Goal: Download file/media

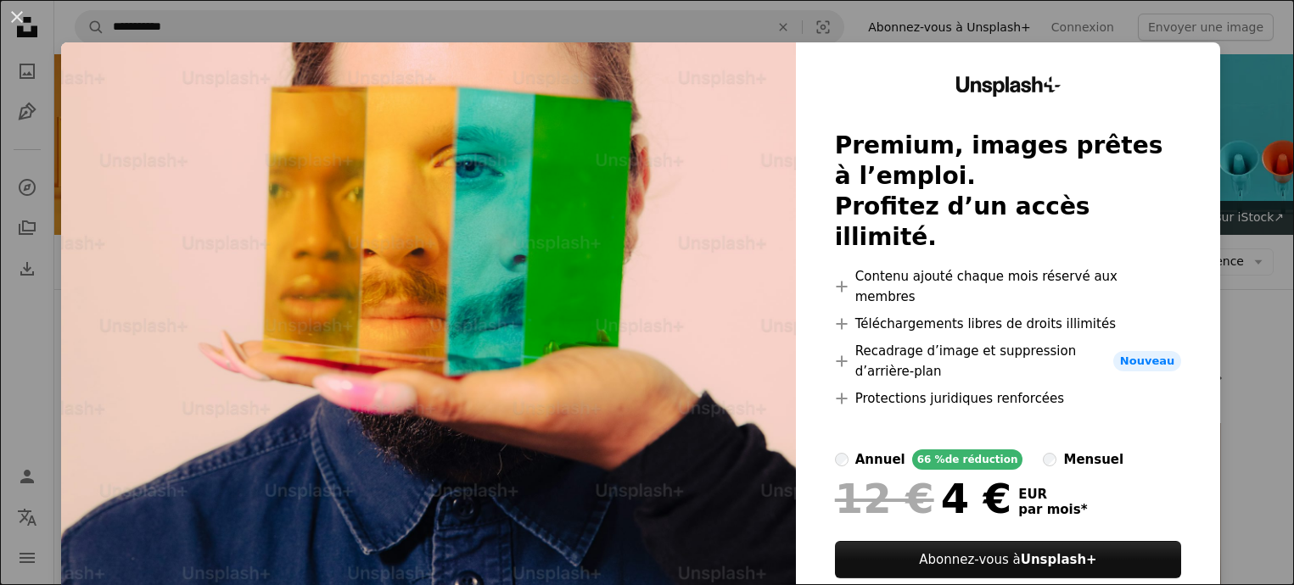
scroll to position [1357, 0]
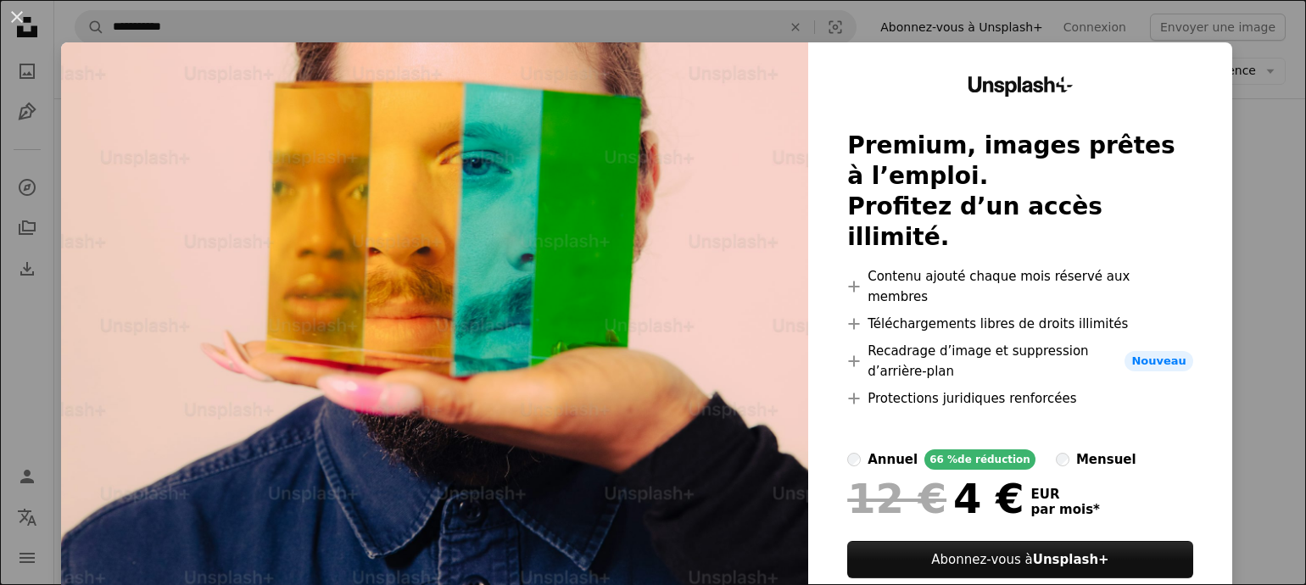
click at [1236, 181] on div "An X shape Unsplash+ Premium, images prêtes à l’emploi. Profitez d’un accès ill…" at bounding box center [653, 292] width 1306 height 585
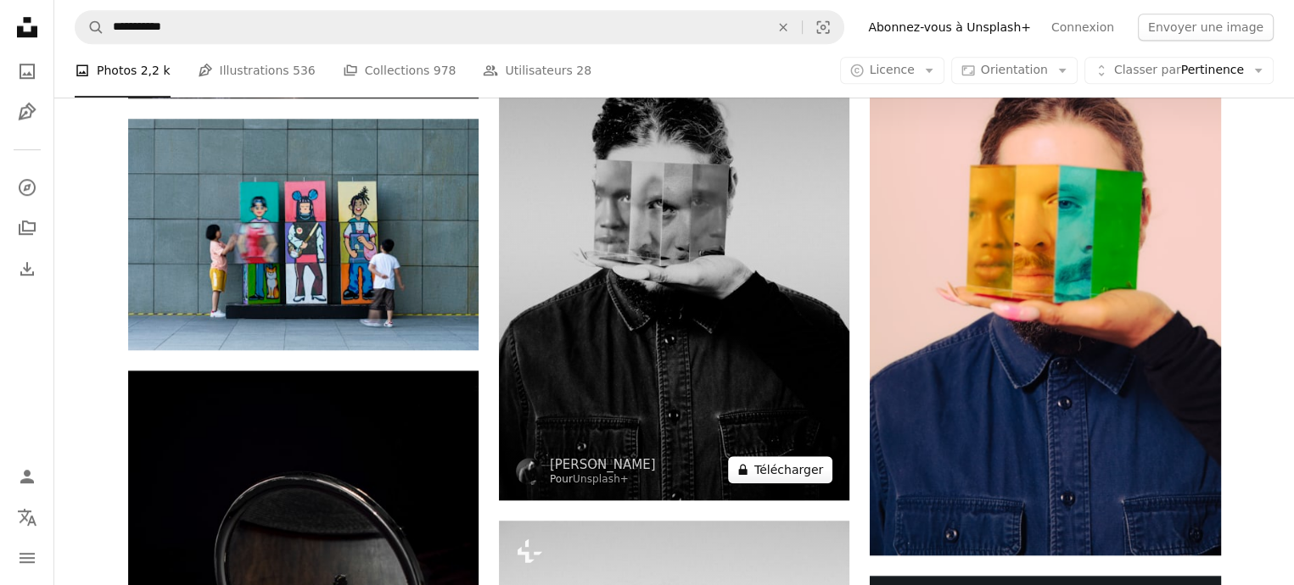
drag, startPoint x: 805, startPoint y: 466, endPoint x: 794, endPoint y: 462, distance: 11.5
click at [800, 467] on button "A lock Télécharger" at bounding box center [780, 469] width 104 height 27
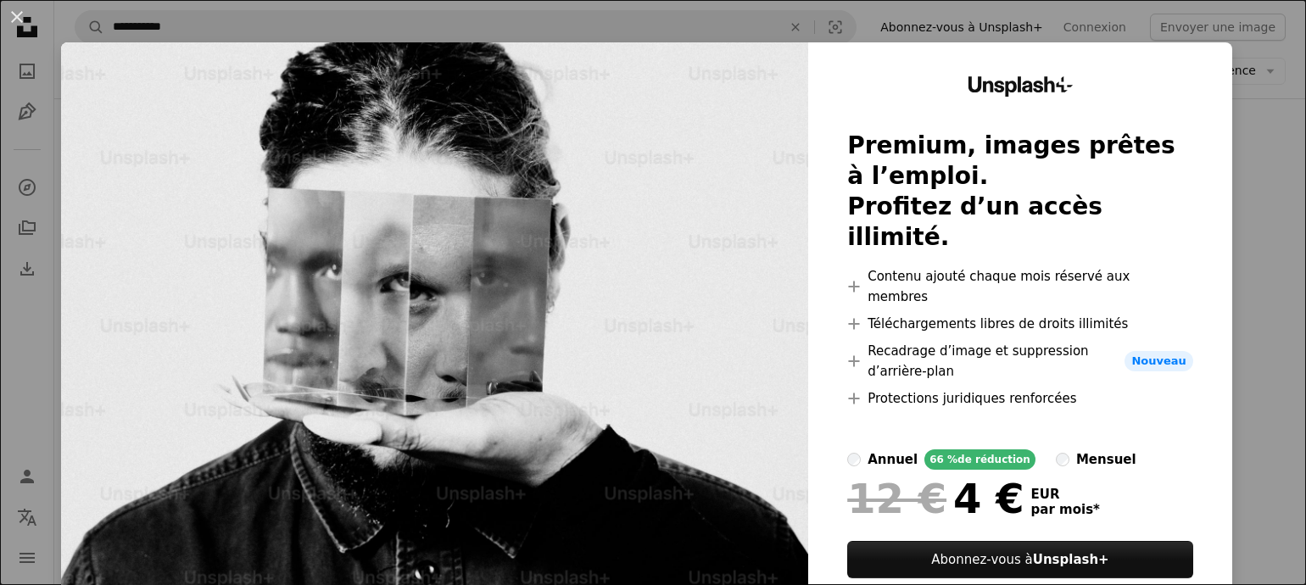
click at [1244, 165] on div "An X shape Unsplash+ Premium, images prêtes à l’emploi. Profitez d’un accès ill…" at bounding box center [653, 292] width 1306 height 585
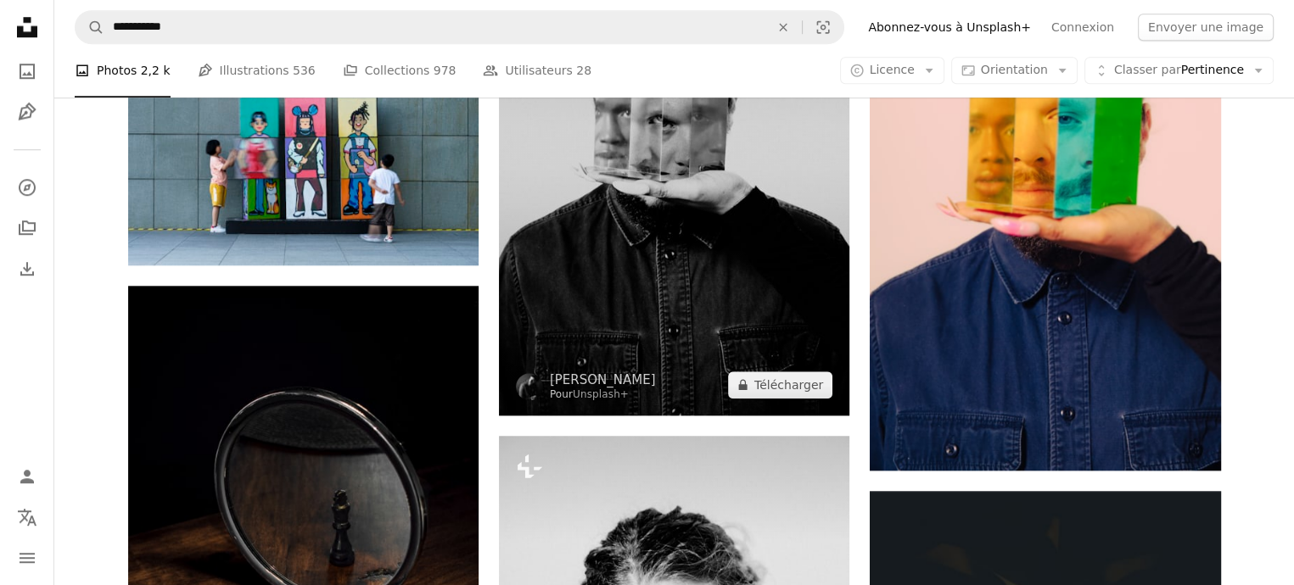
scroll to position [933, 0]
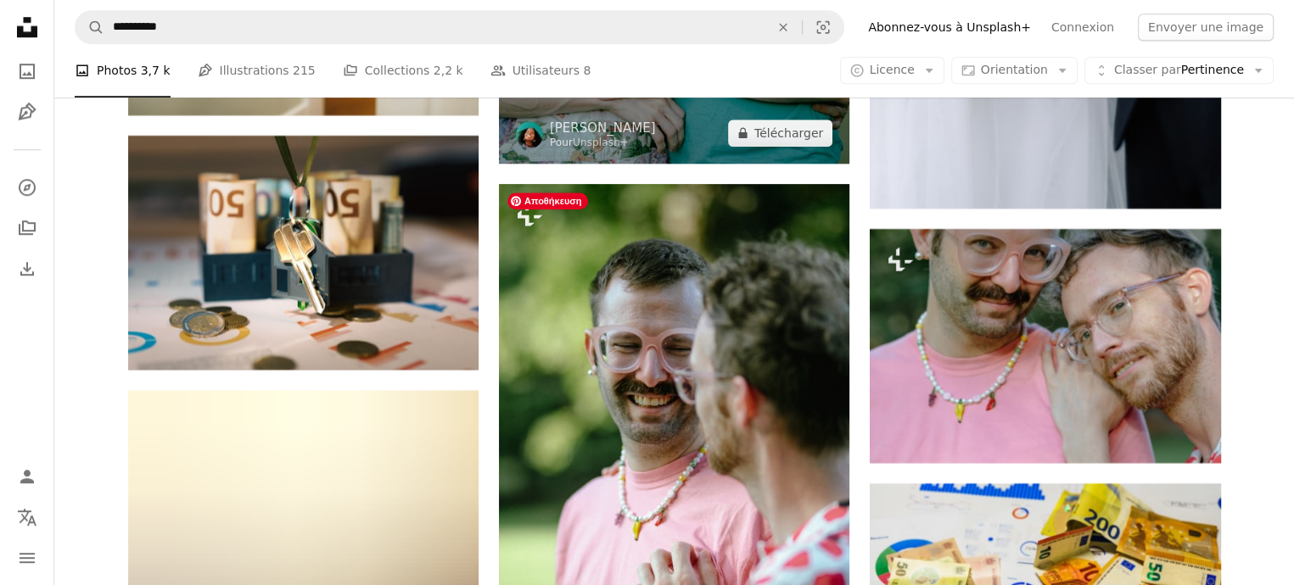
scroll to position [20519, 0]
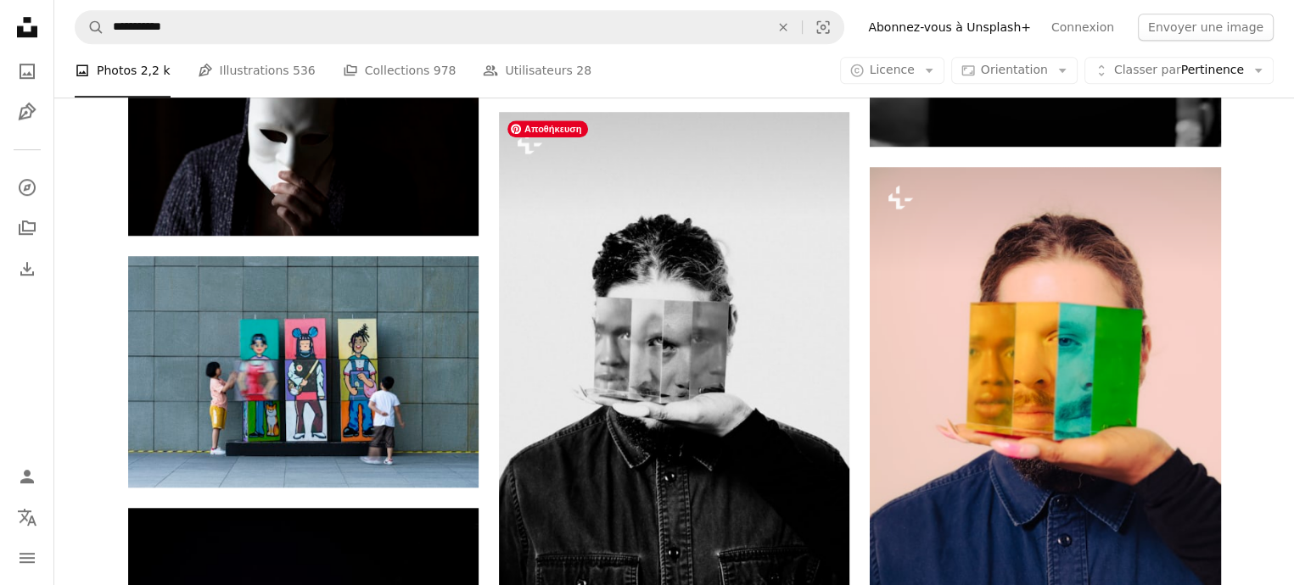
scroll to position [1103, 0]
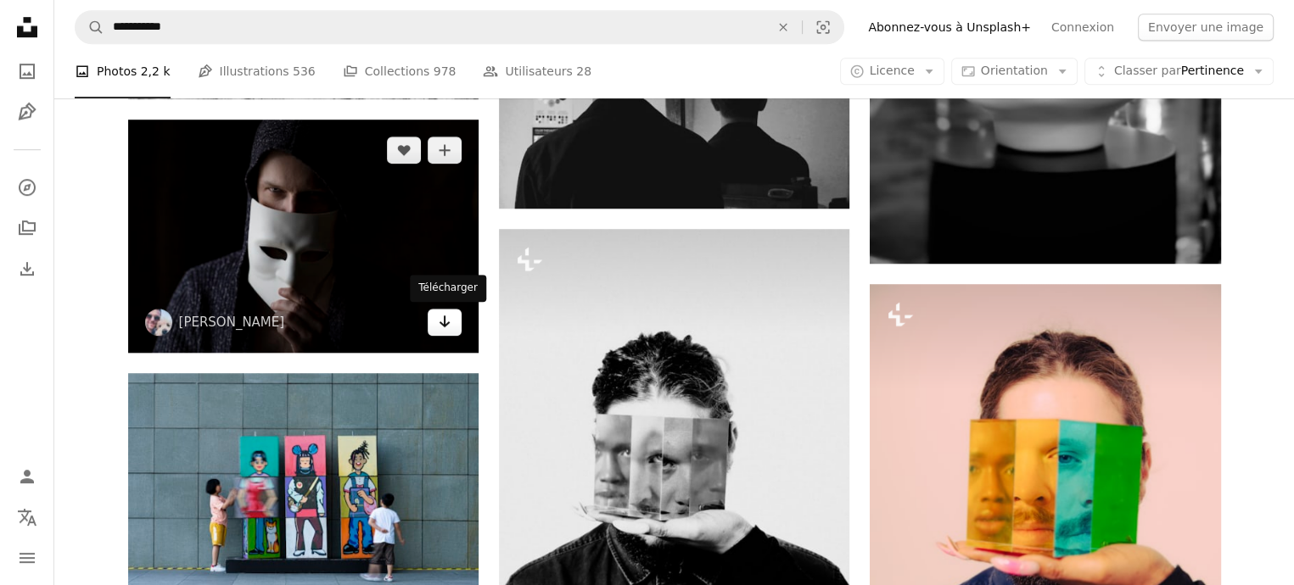
click at [451, 324] on link "Arrow pointing down" at bounding box center [445, 322] width 34 height 27
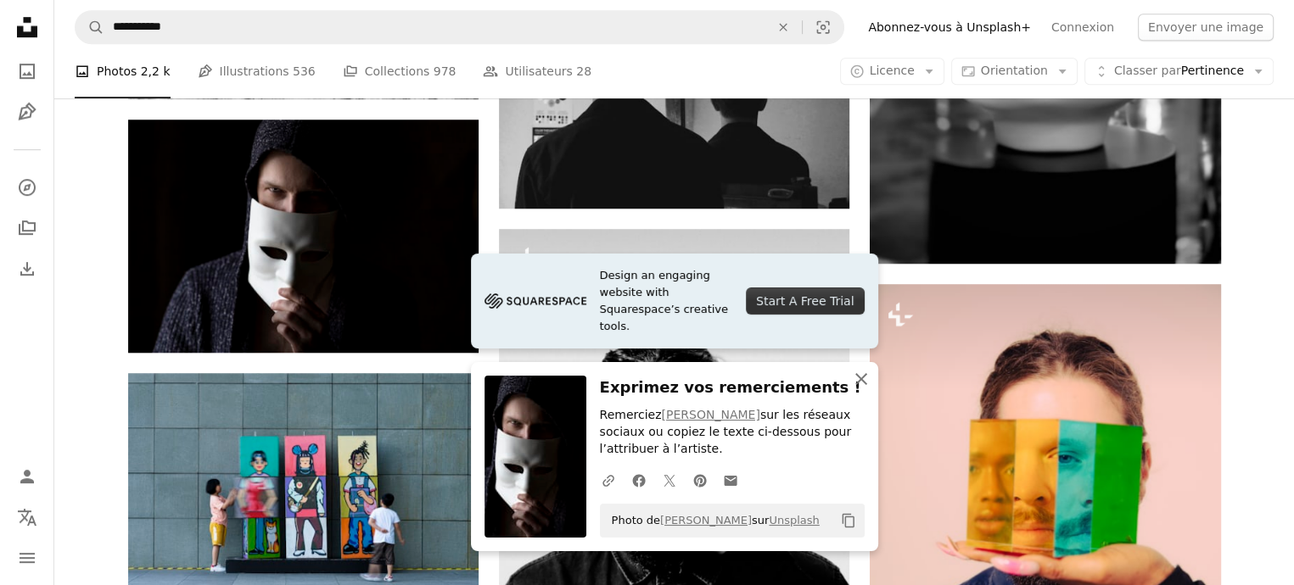
click at [856, 376] on icon "An X shape" at bounding box center [861, 379] width 20 height 20
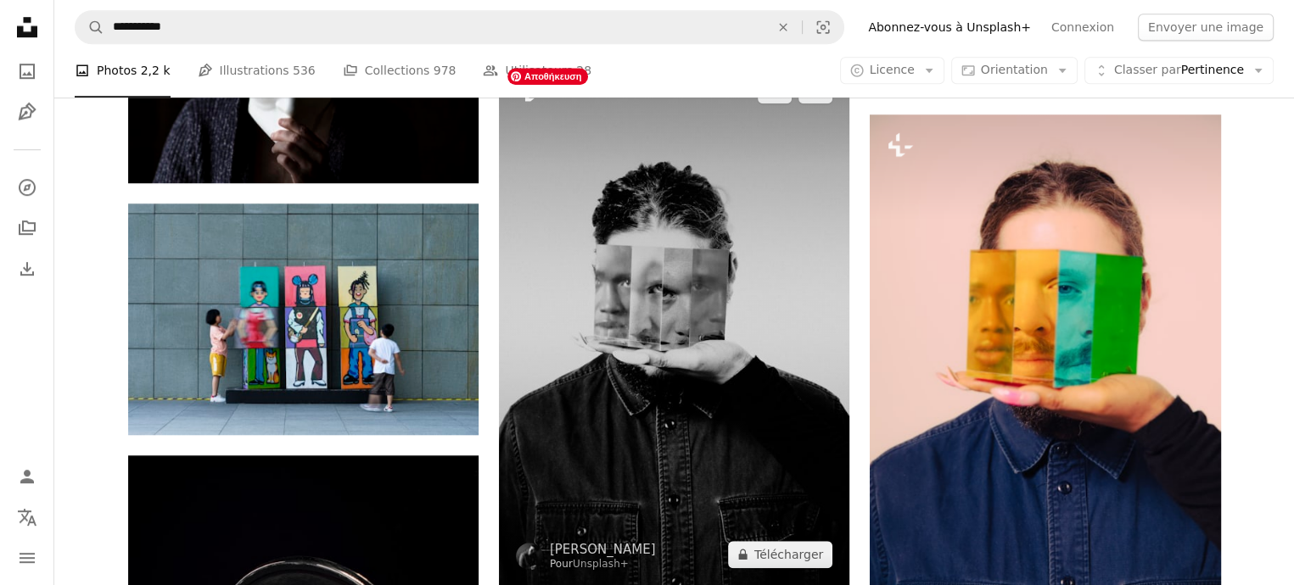
scroll to position [1527, 0]
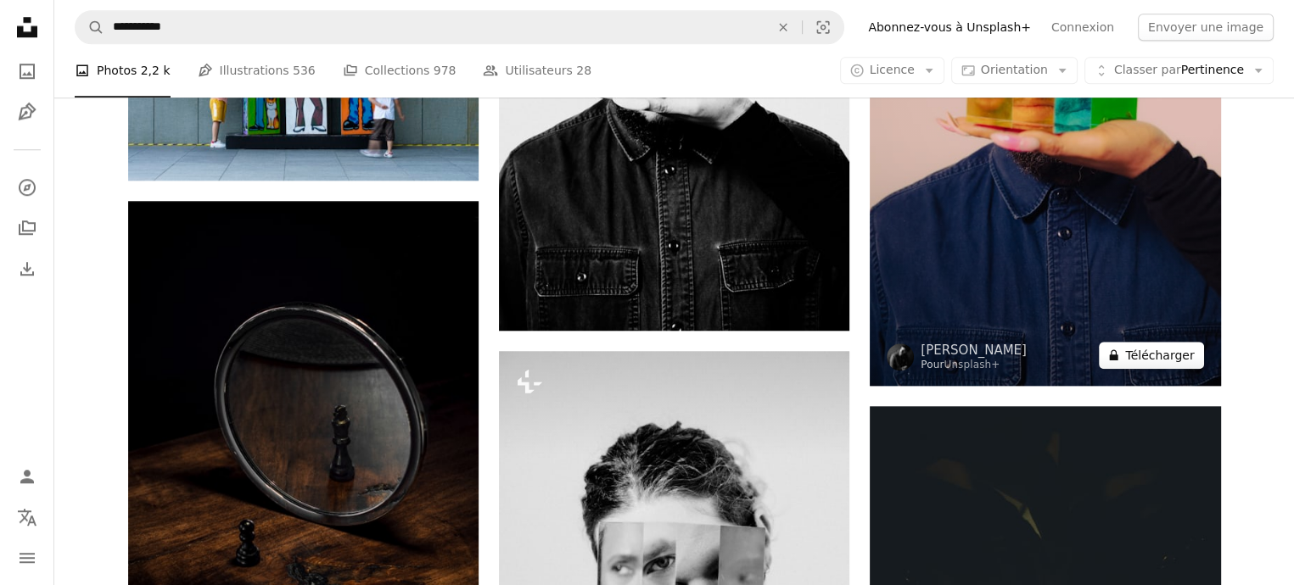
click at [1182, 352] on button "A lock Télécharger" at bounding box center [1151, 355] width 104 height 27
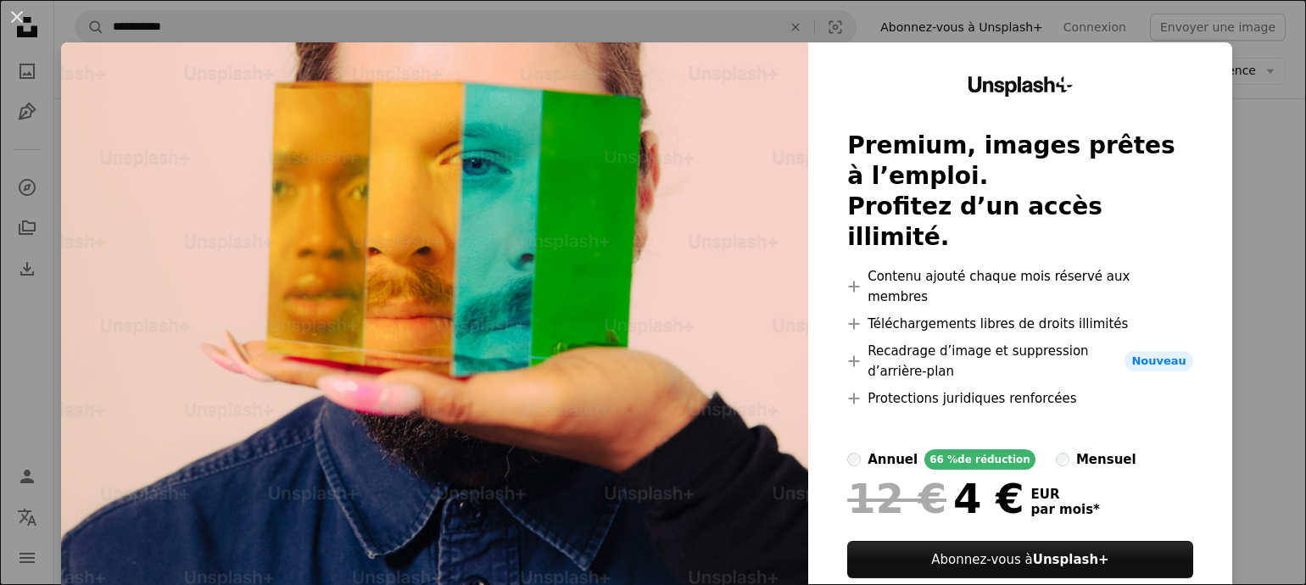
click at [1250, 237] on div "An X shape Unsplash+ Premium, images prêtes à l’emploi. Profitez d’un accès ill…" at bounding box center [653, 292] width 1306 height 585
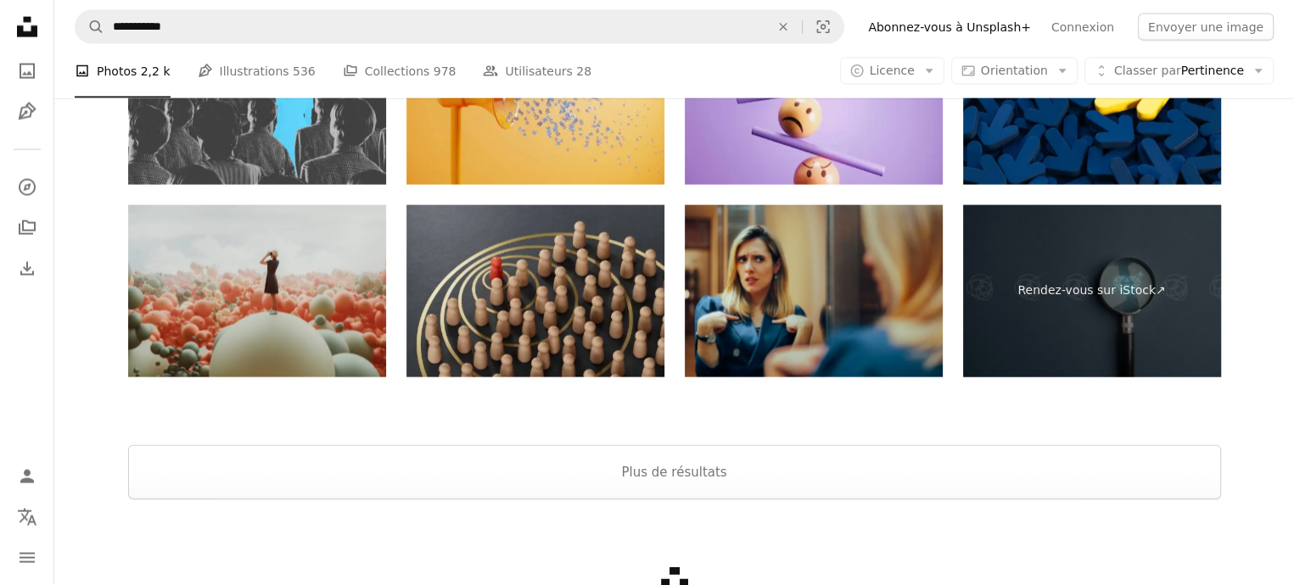
scroll to position [3817, 0]
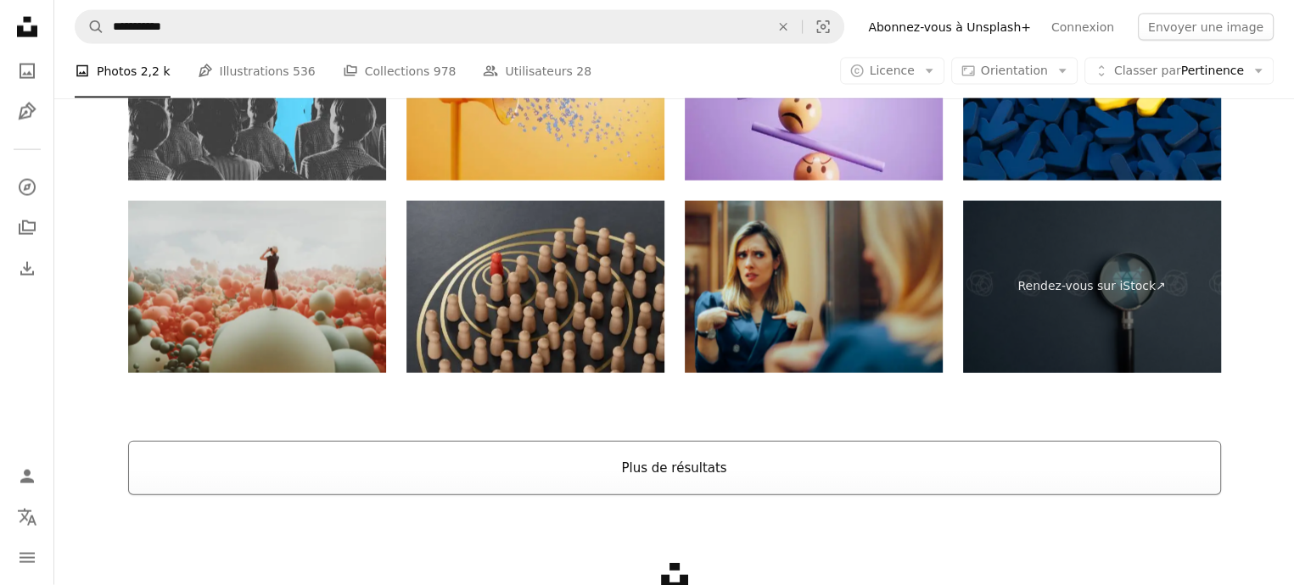
click at [670, 471] on button "Plus de résultats" at bounding box center [674, 468] width 1093 height 54
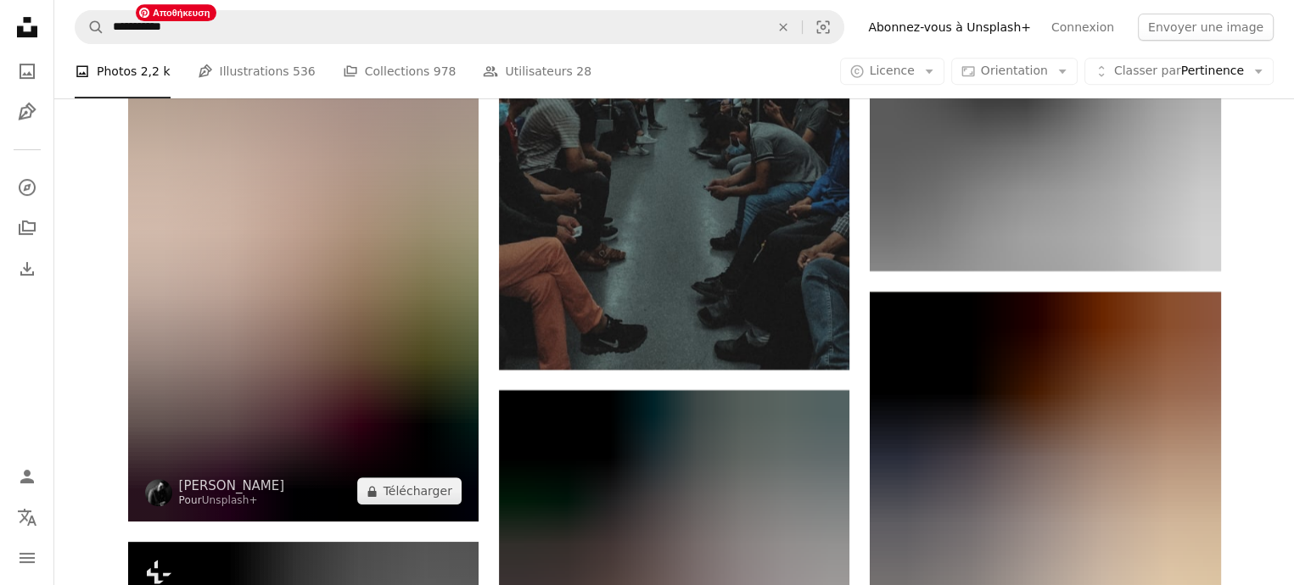
scroll to position [20190, 0]
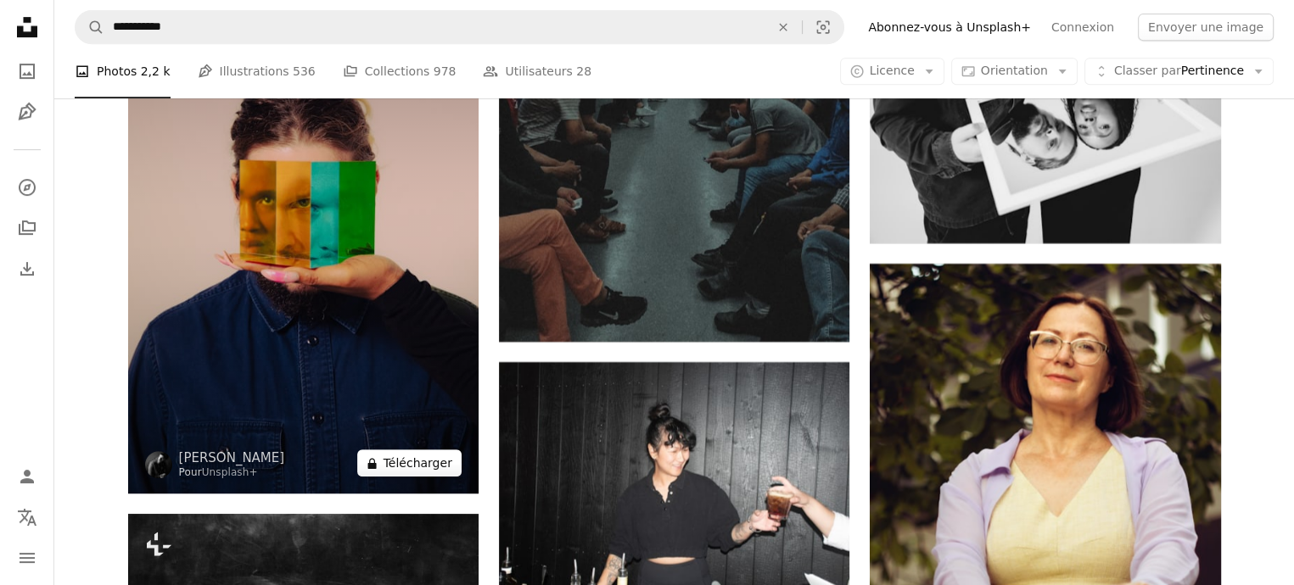
click at [394, 461] on button "A lock Télécharger" at bounding box center [409, 463] width 104 height 27
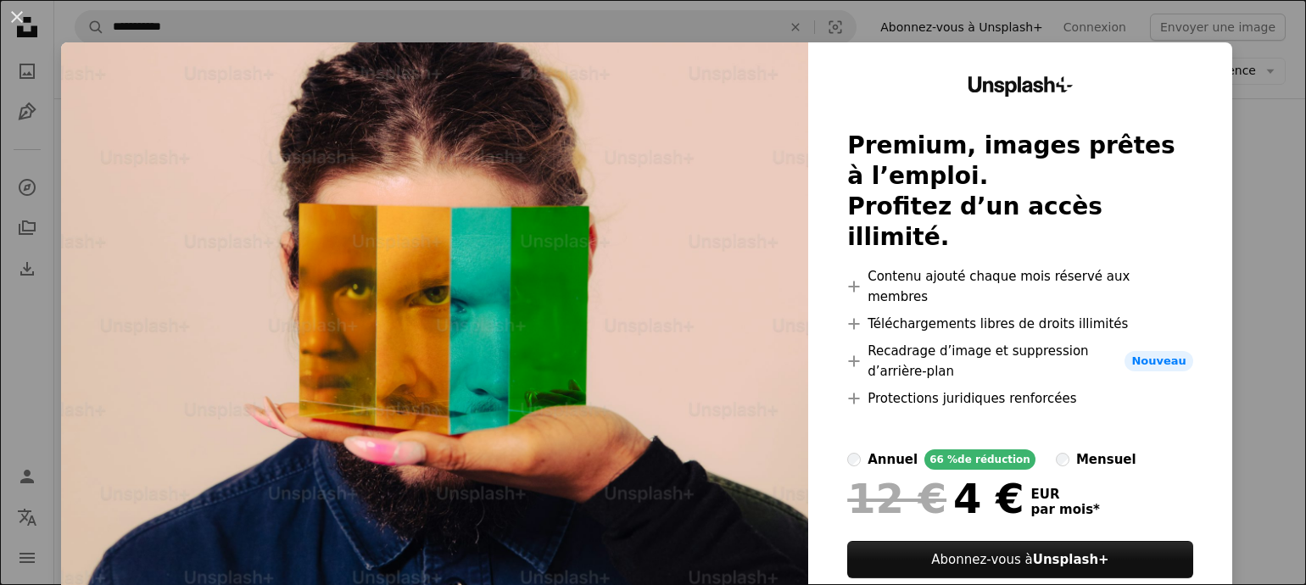
drag, startPoint x: 1239, startPoint y: 220, endPoint x: 1201, endPoint y: 182, distance: 52.8
click at [1239, 218] on div "An X shape Unsplash+ Premium, images prêtes à l’emploi. Profitez d’un accès ill…" at bounding box center [653, 292] width 1306 height 585
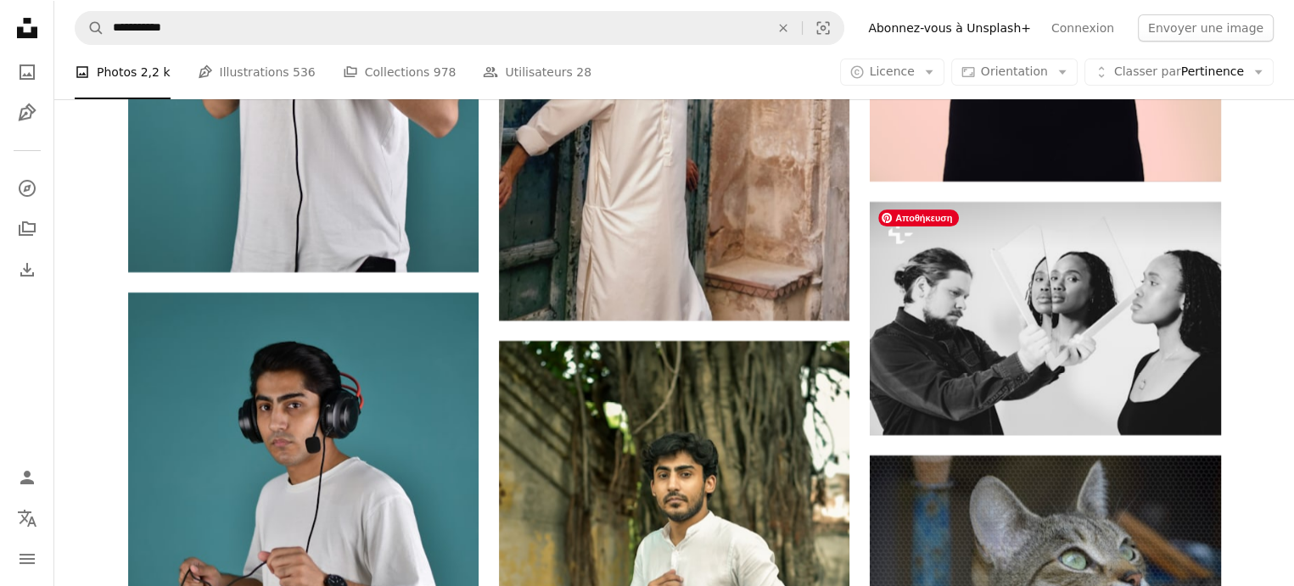
scroll to position [7211, 0]
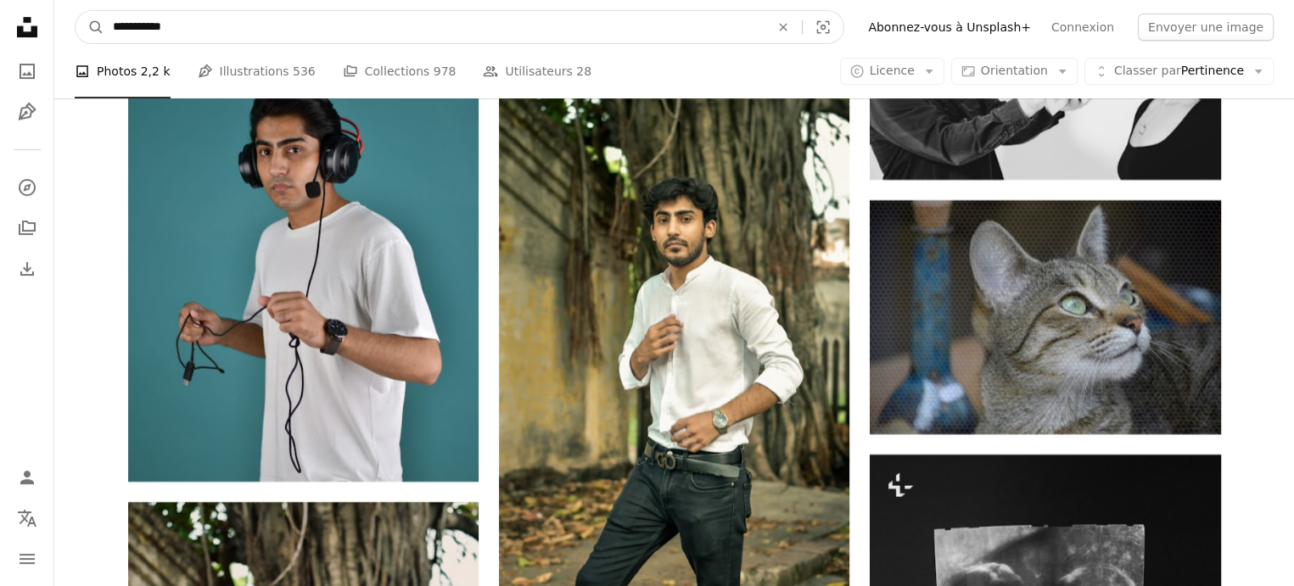
drag, startPoint x: 179, startPoint y: 33, endPoint x: 105, endPoint y: 37, distance: 73.9
click at [105, 37] on input "**********" at bounding box center [434, 27] width 660 height 32
type input "*******"
click at [75, 11] on button "A magnifying glass" at bounding box center [89, 27] width 29 height 32
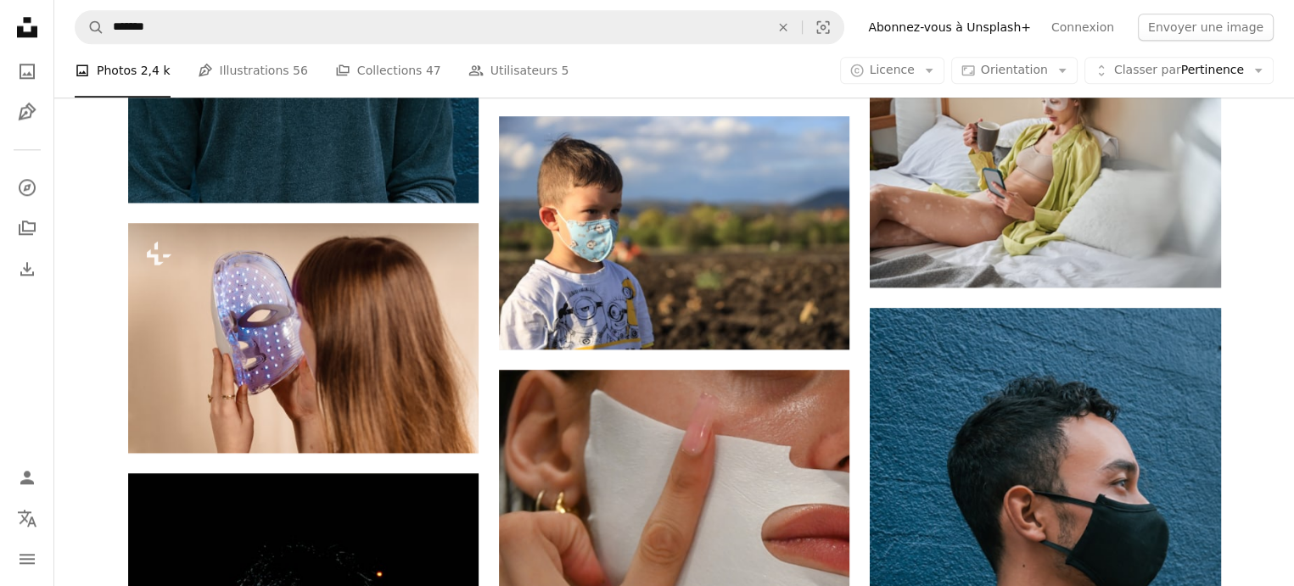
scroll to position [1866, 0]
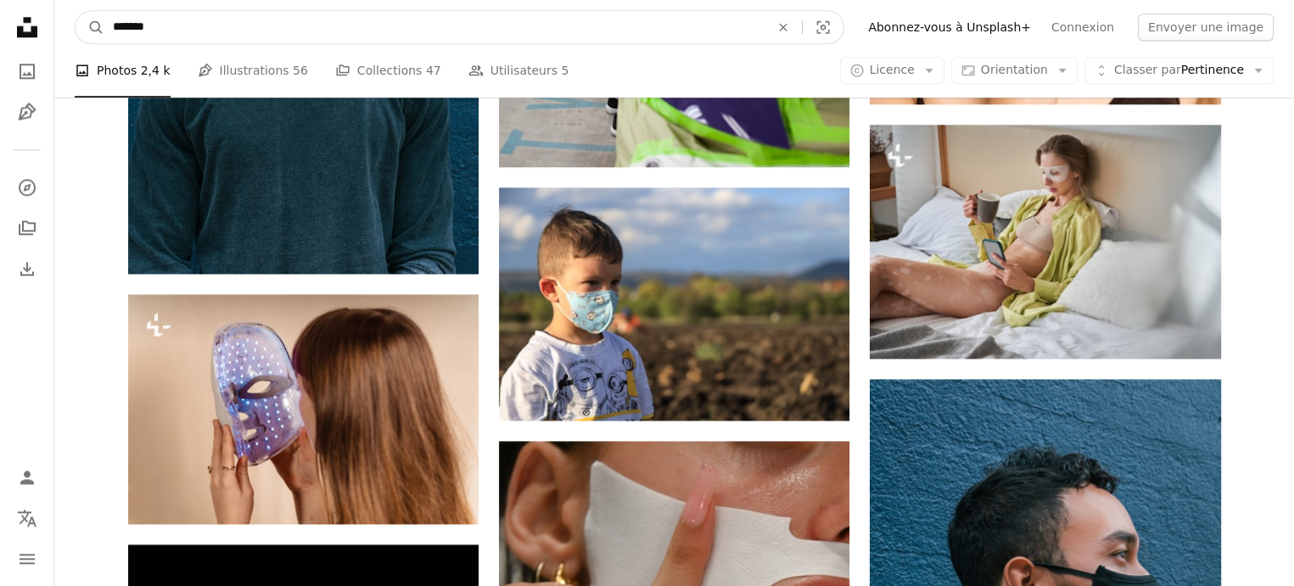
click at [115, 25] on input "*******" at bounding box center [434, 27] width 660 height 32
type input "**********"
click at [75, 11] on button "A magnifying glass" at bounding box center [89, 27] width 29 height 32
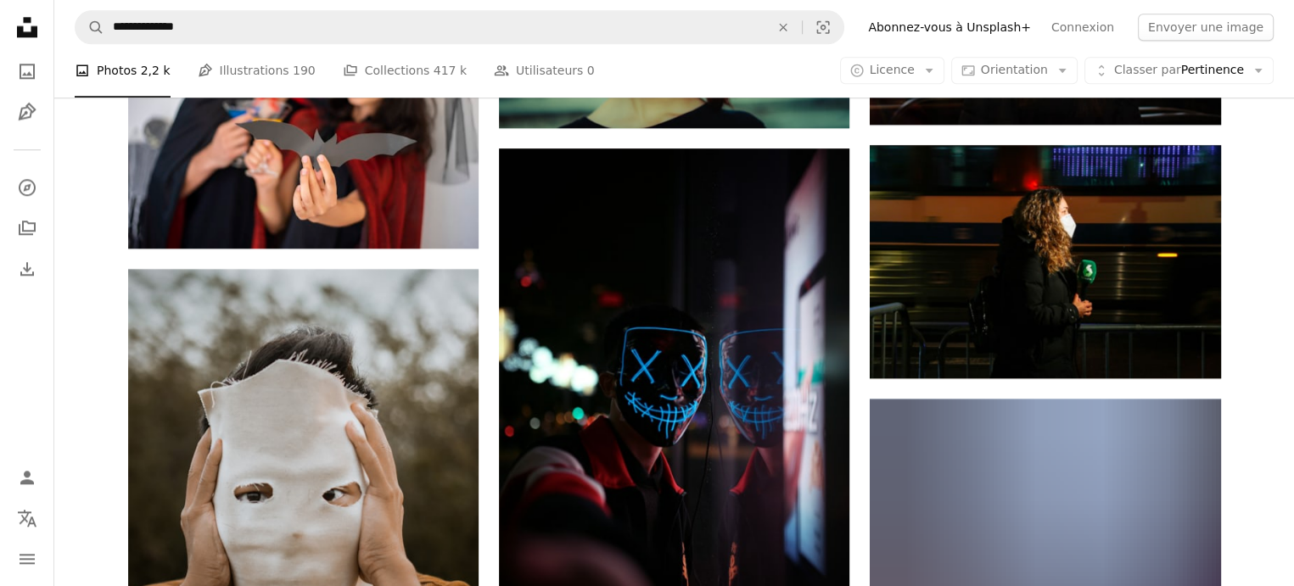
scroll to position [2121, 0]
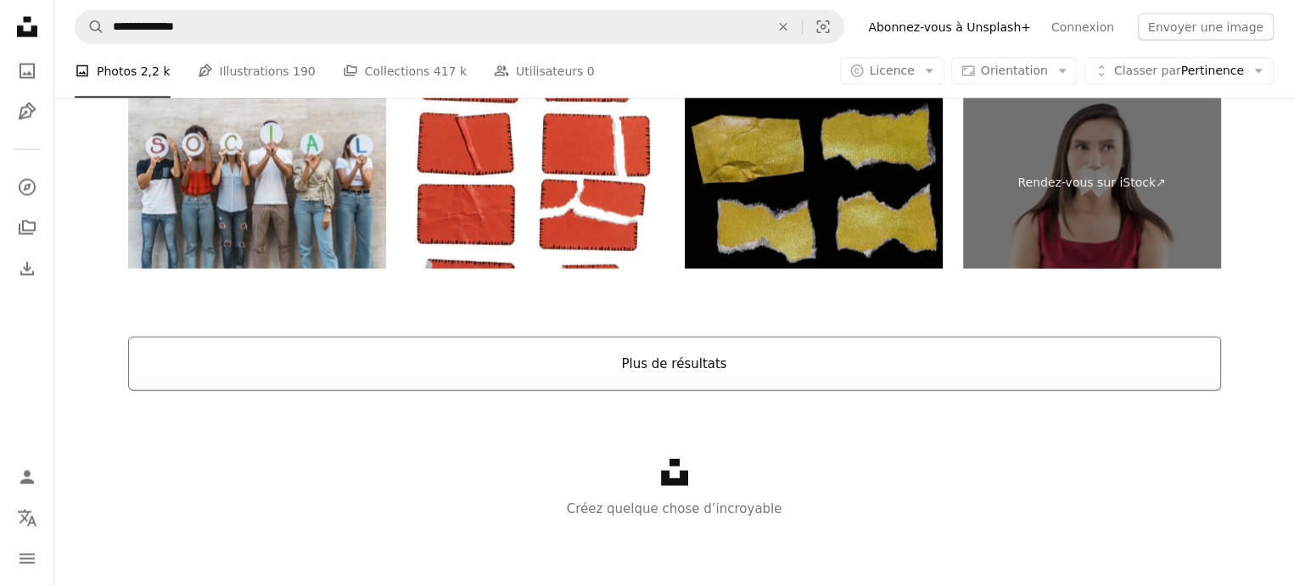
click at [702, 362] on button "Plus de résultats" at bounding box center [674, 364] width 1093 height 54
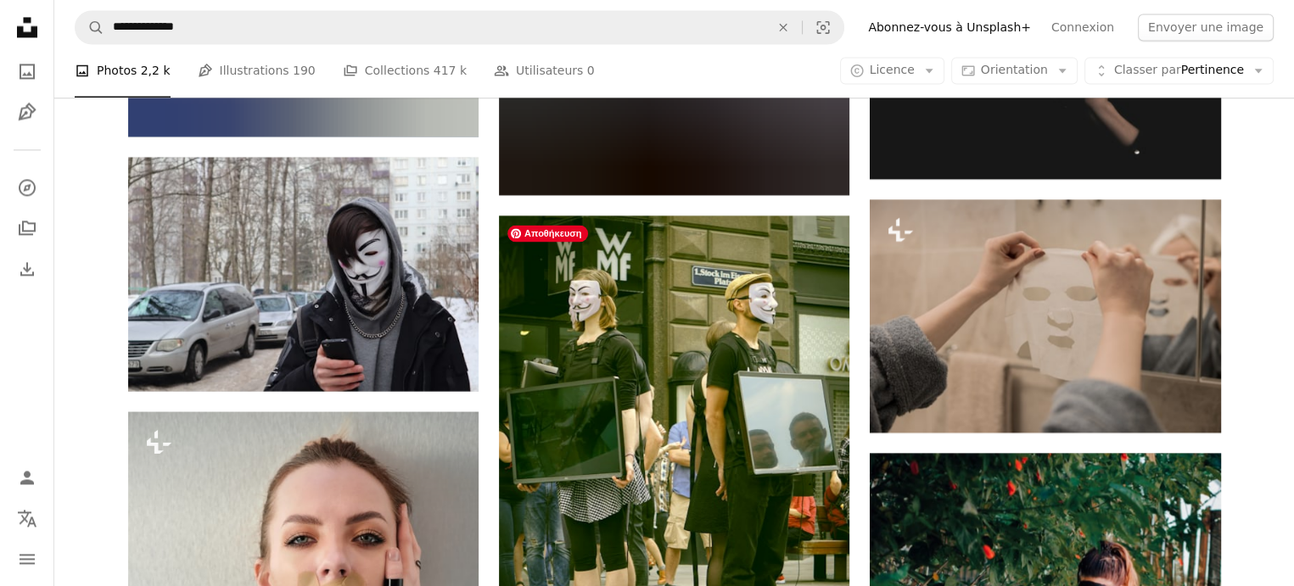
scroll to position [9227, 0]
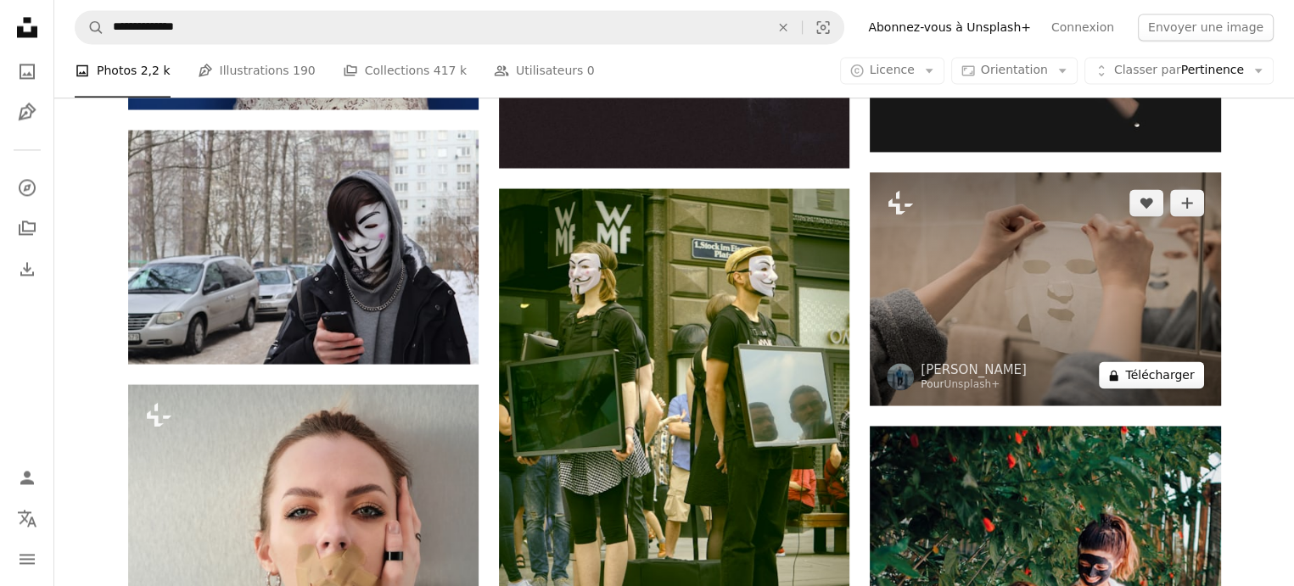
click at [1137, 381] on button "A lock Télécharger" at bounding box center [1151, 374] width 104 height 27
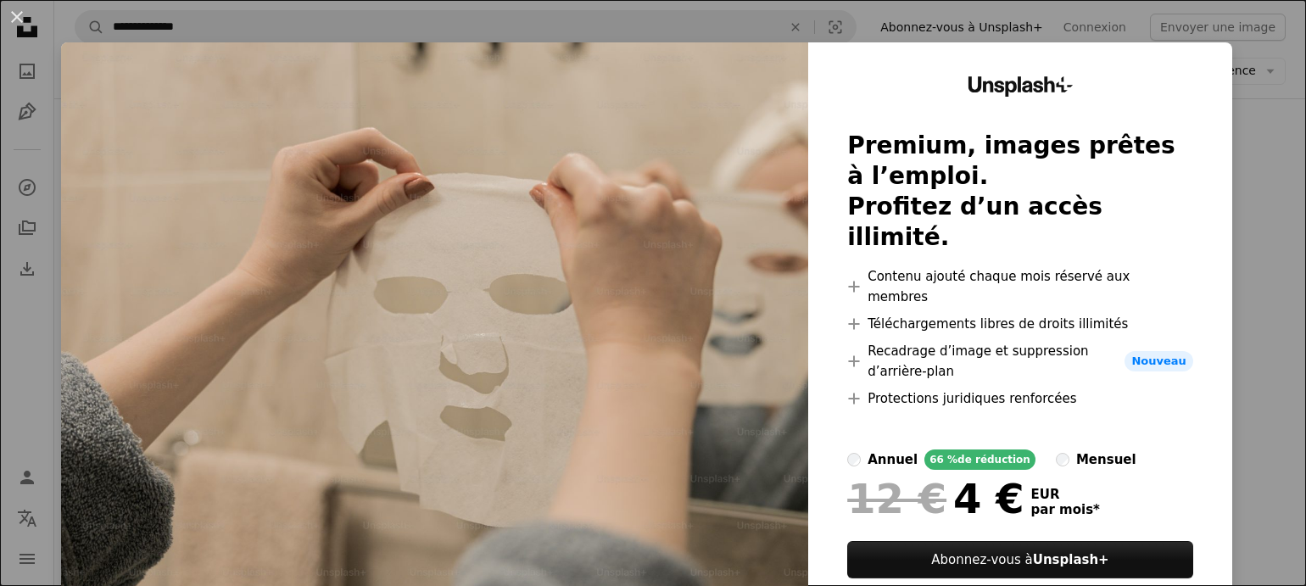
click at [1232, 197] on div "An X shape Unsplash+ Premium, images prêtes à l’emploi. Profitez d’un accès ill…" at bounding box center [653, 293] width 1306 height 586
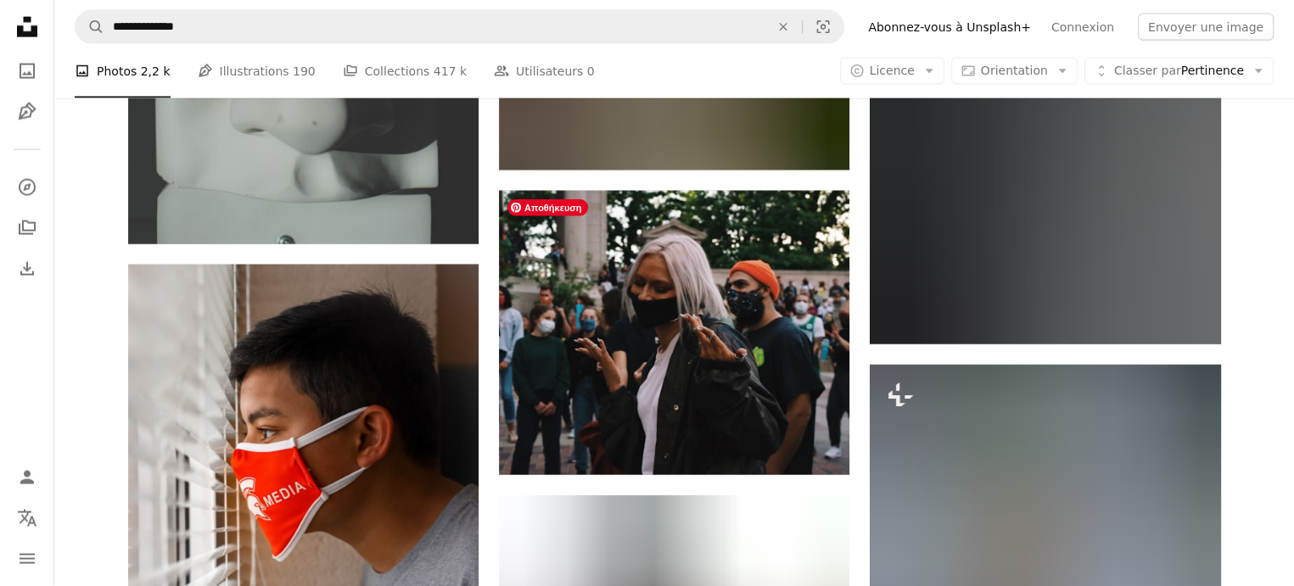
scroll to position [29756, 0]
